Goal: Information Seeking & Learning: Learn about a topic

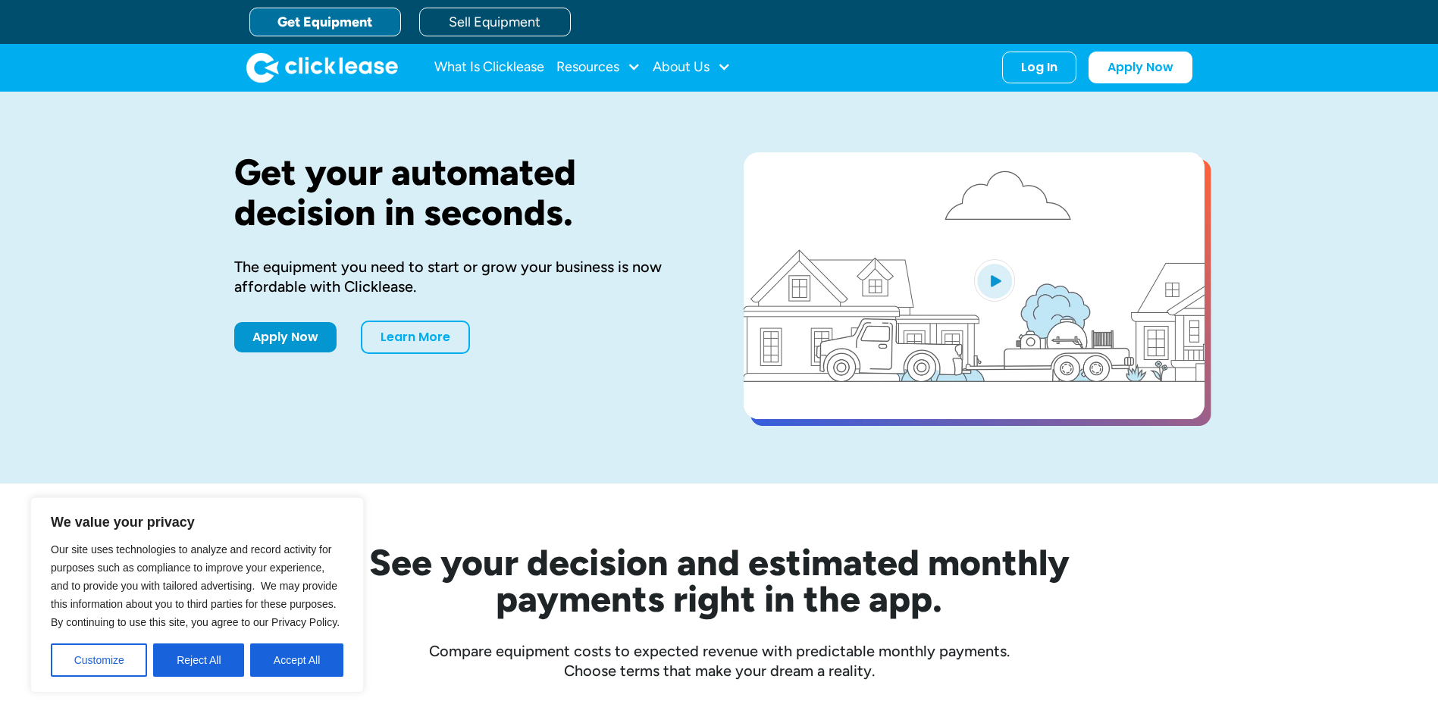
click at [708, 67] on div "About Us" at bounding box center [680, 67] width 57 height 0
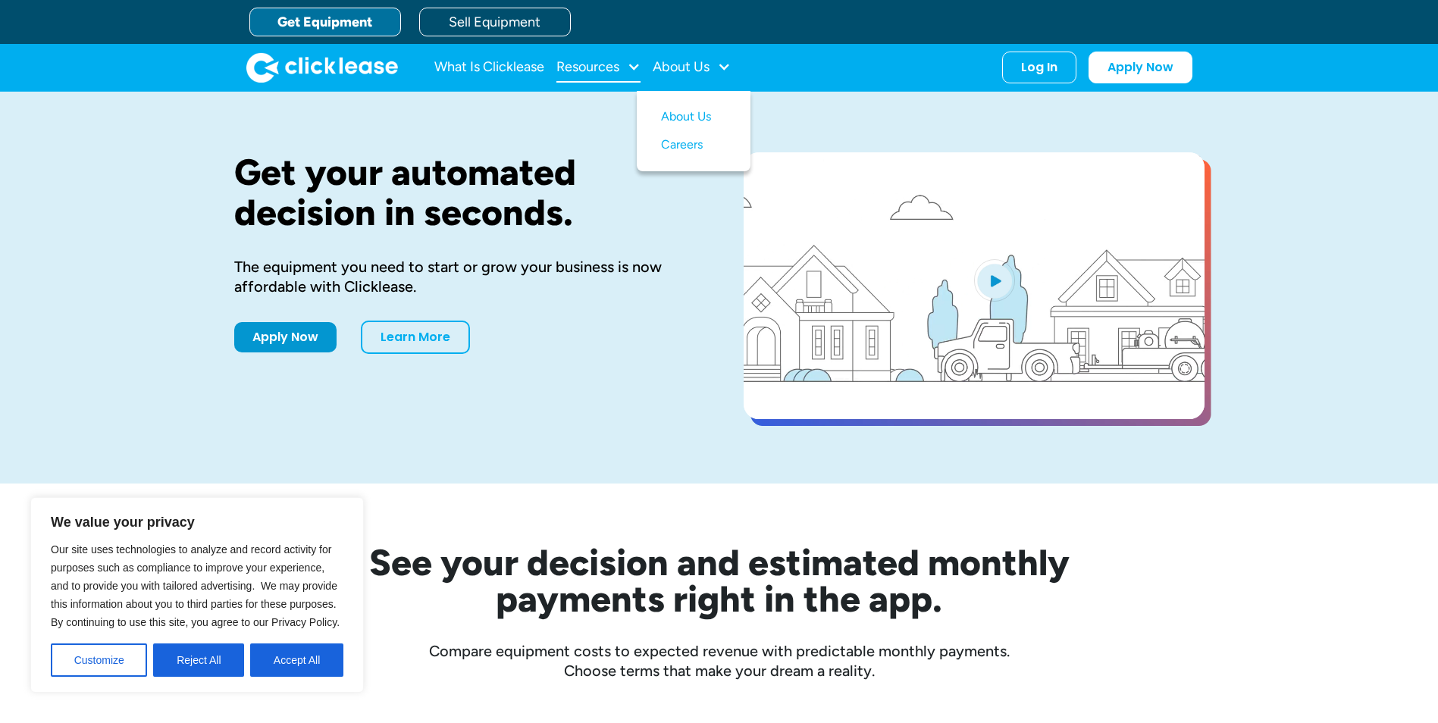
click at [590, 67] on div "Resources" at bounding box center [587, 67] width 63 height 0
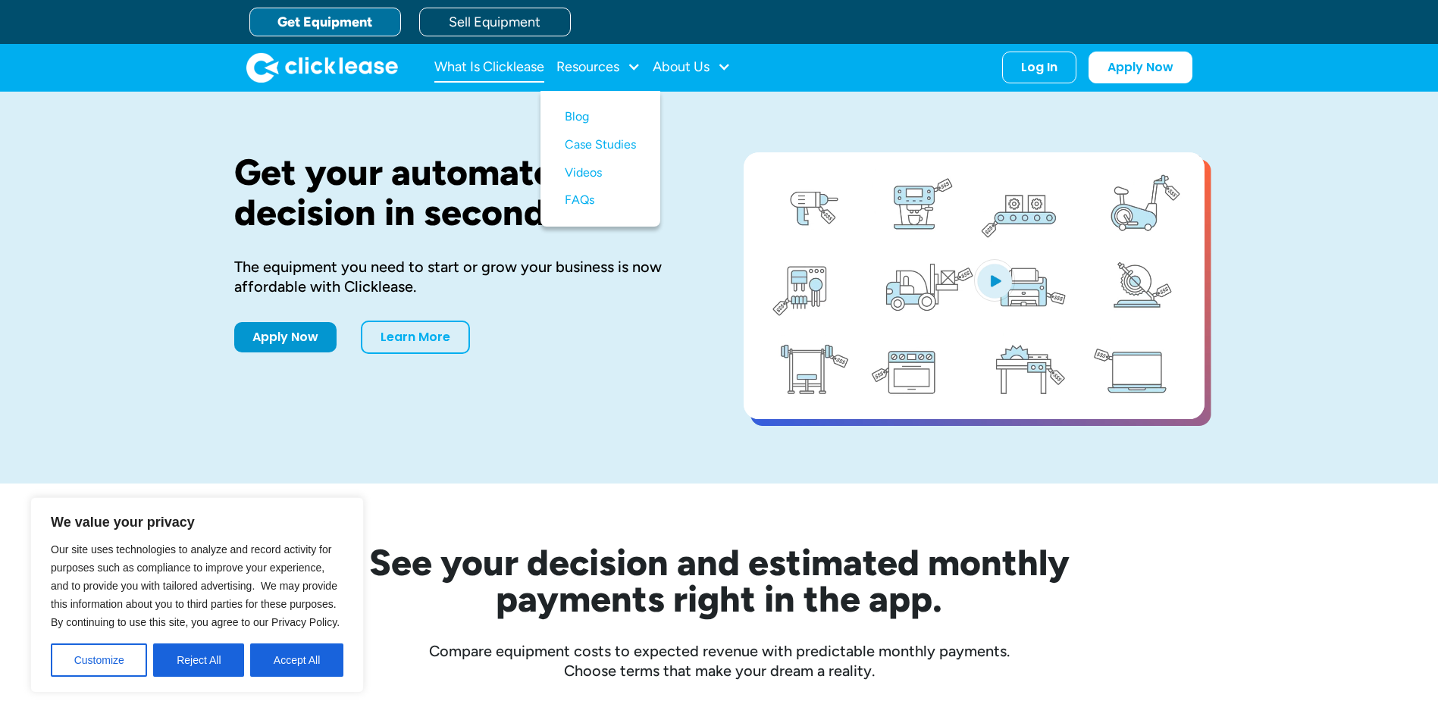
click at [534, 68] on link "What Is Clicklease" at bounding box center [489, 67] width 110 height 30
